Goal: Task Accomplishment & Management: Manage account settings

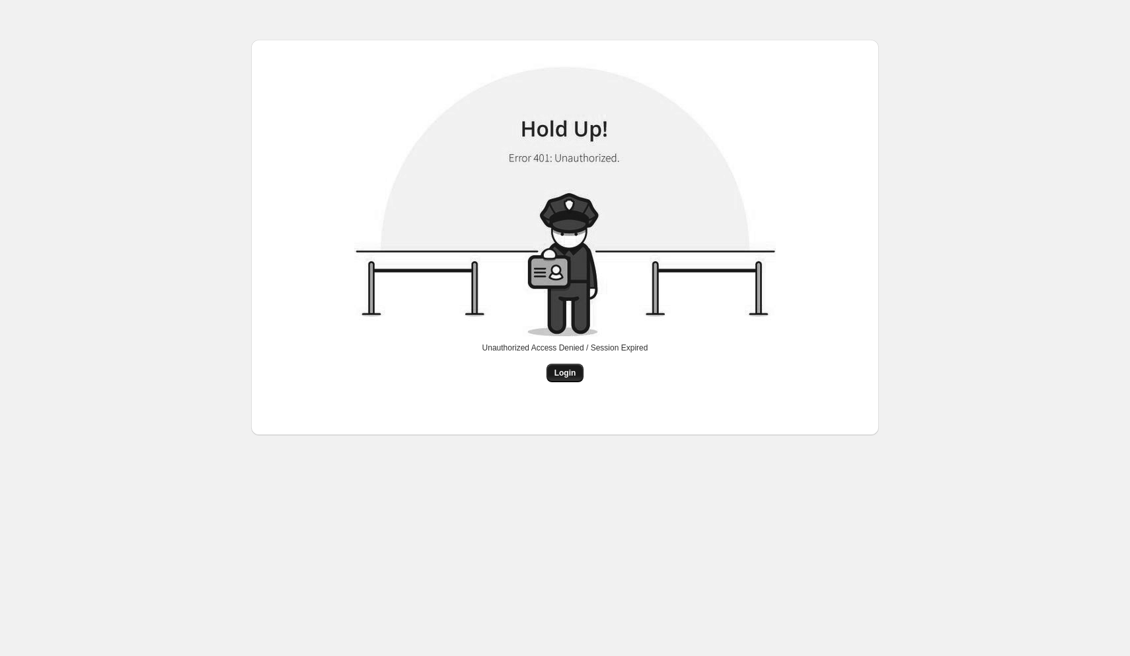
click at [562, 375] on span "Login" at bounding box center [565, 372] width 22 height 11
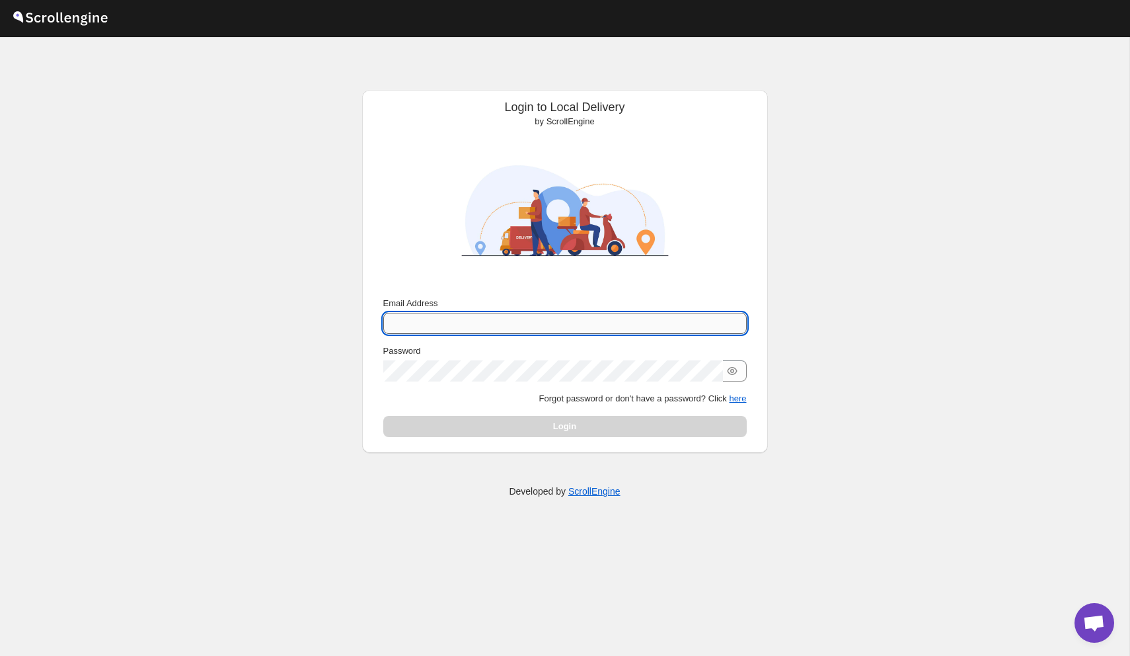
click at [492, 330] on input "Email Address" at bounding box center [564, 323] width 363 height 21
type input "[PERSON_NAME][EMAIL_ADDRESS][DOMAIN_NAME]"
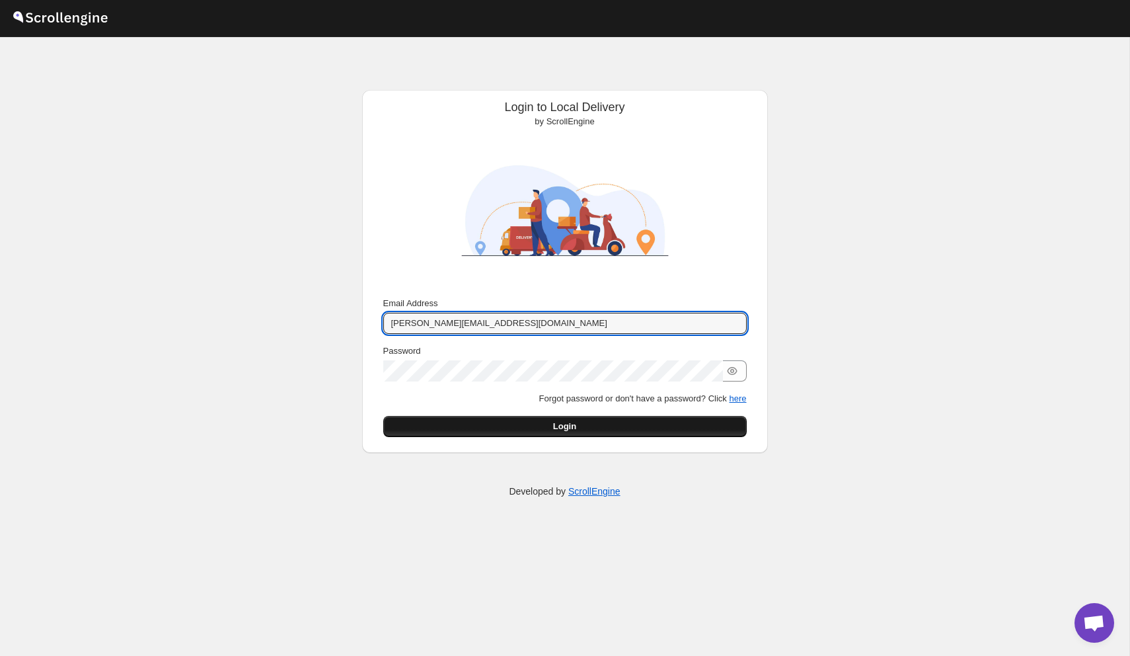
click at [543, 417] on button "Login" at bounding box center [564, 426] width 363 height 21
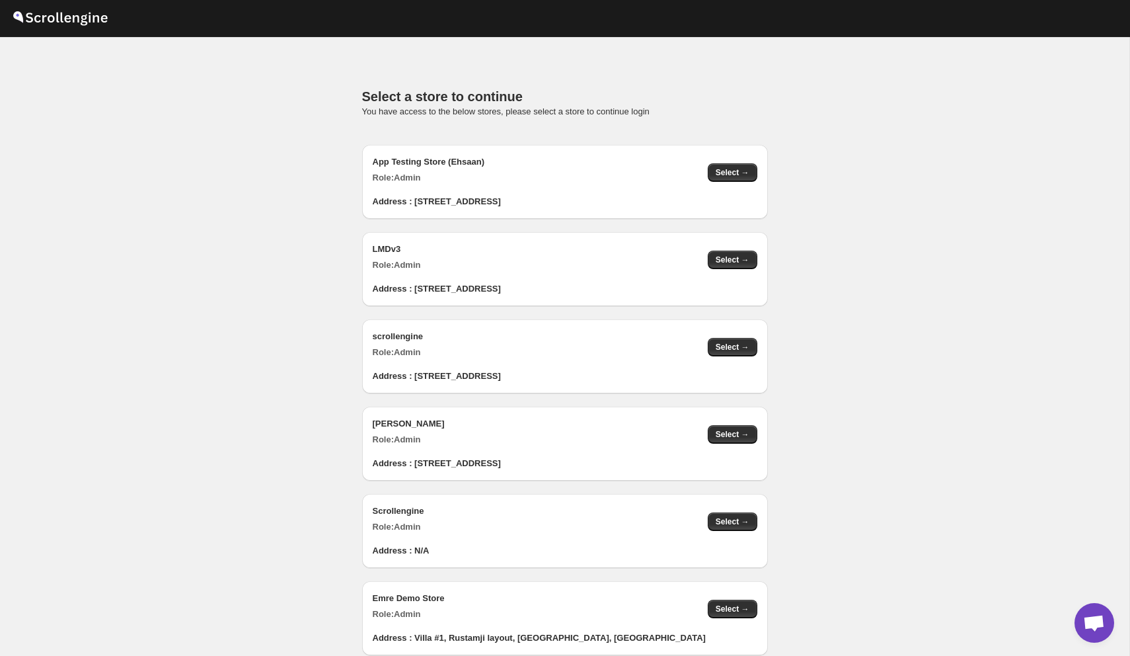
scroll to position [1316, 0]
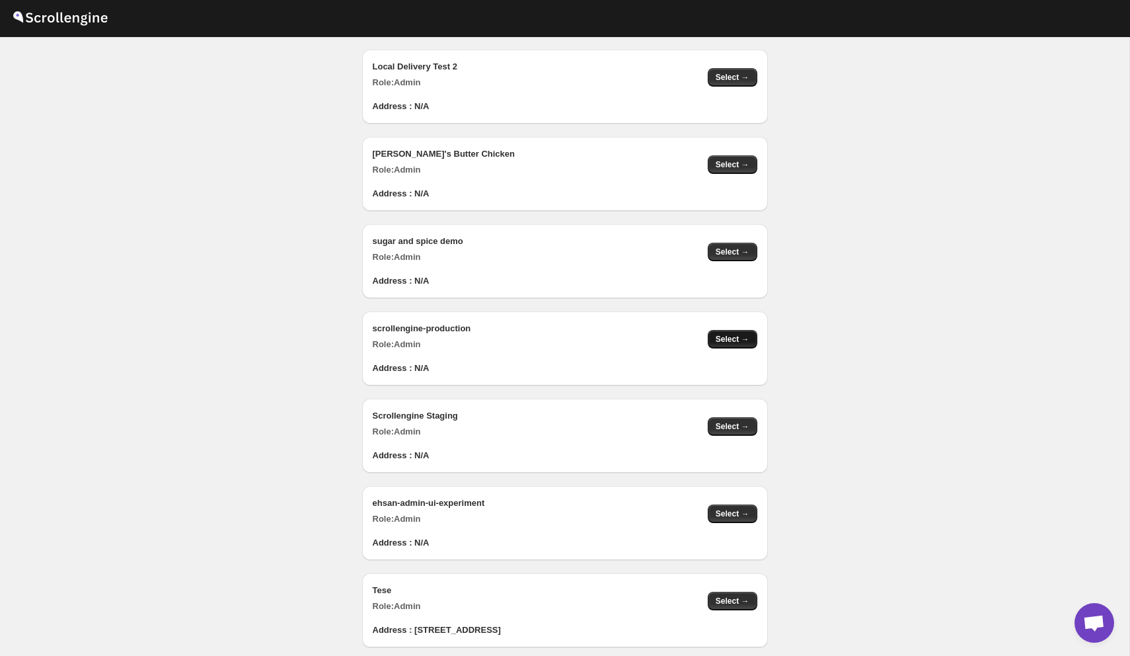
click at [746, 346] on button "Select →" at bounding box center [733, 339] width 50 height 19
